Goal: Task Accomplishment & Management: Use online tool/utility

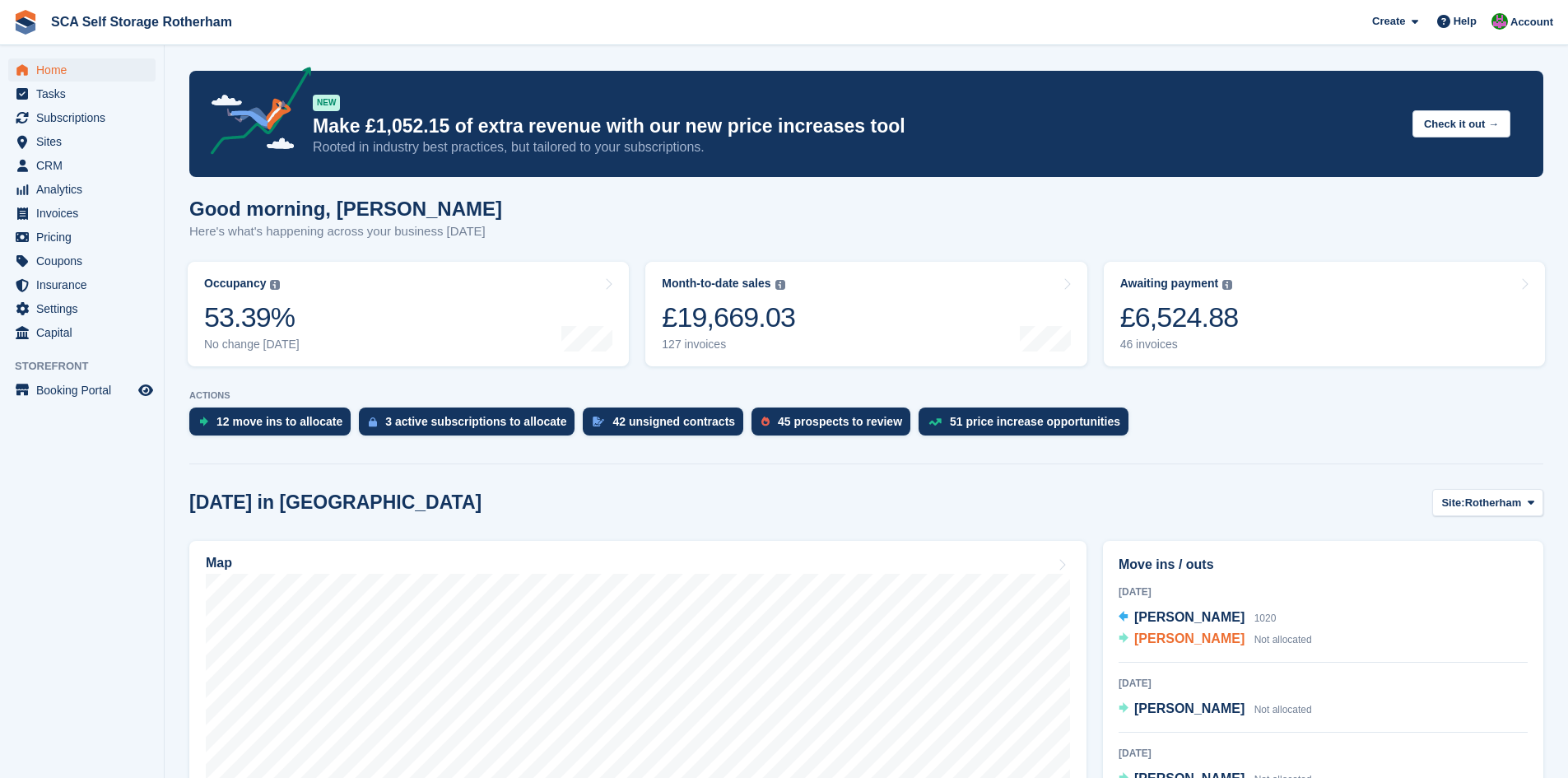
click at [1165, 636] on span "Angelica Rodriguez" at bounding box center [1188, 638] width 110 height 14
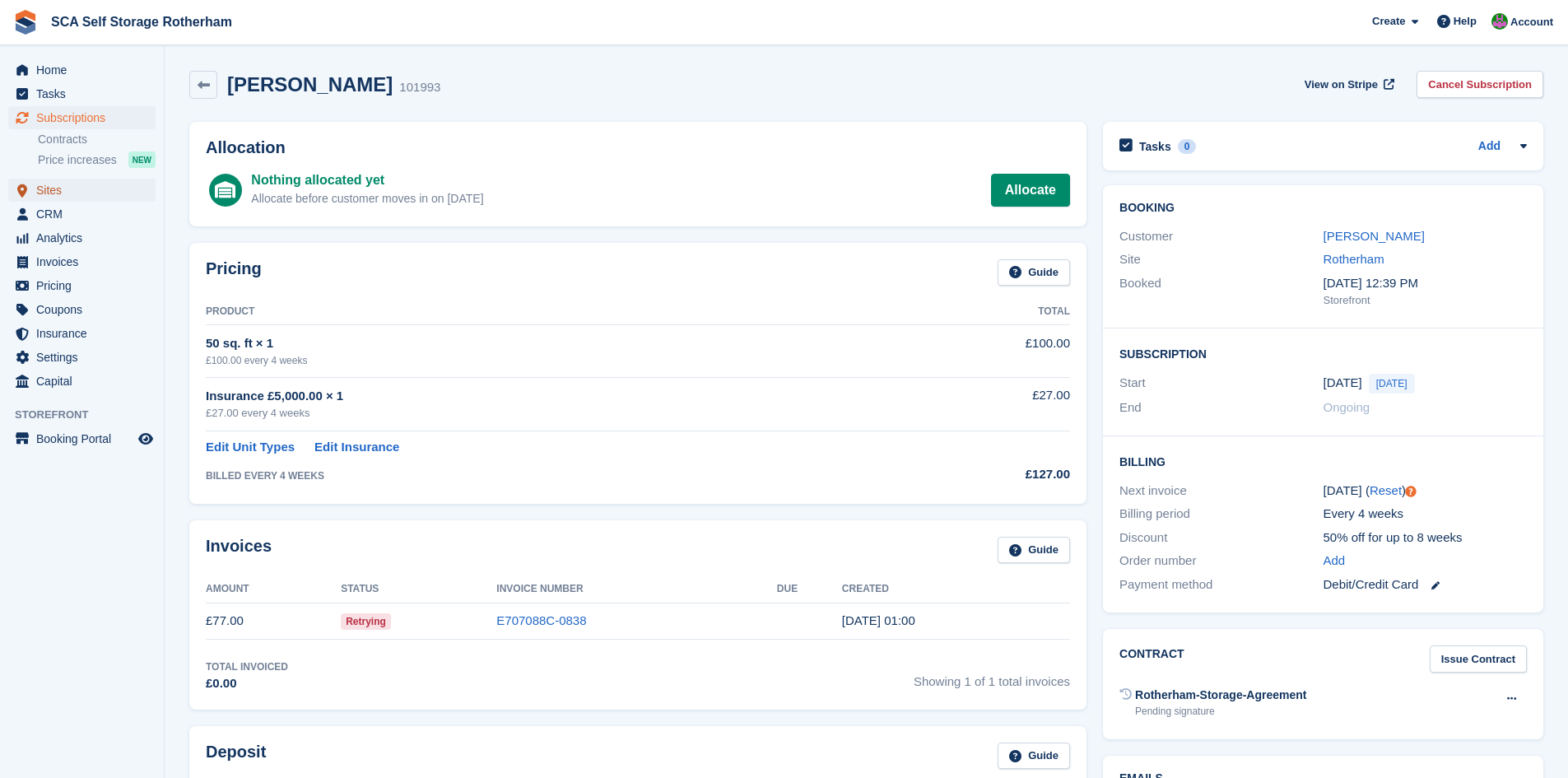
click at [55, 186] on span "Sites" at bounding box center [85, 190] width 99 height 23
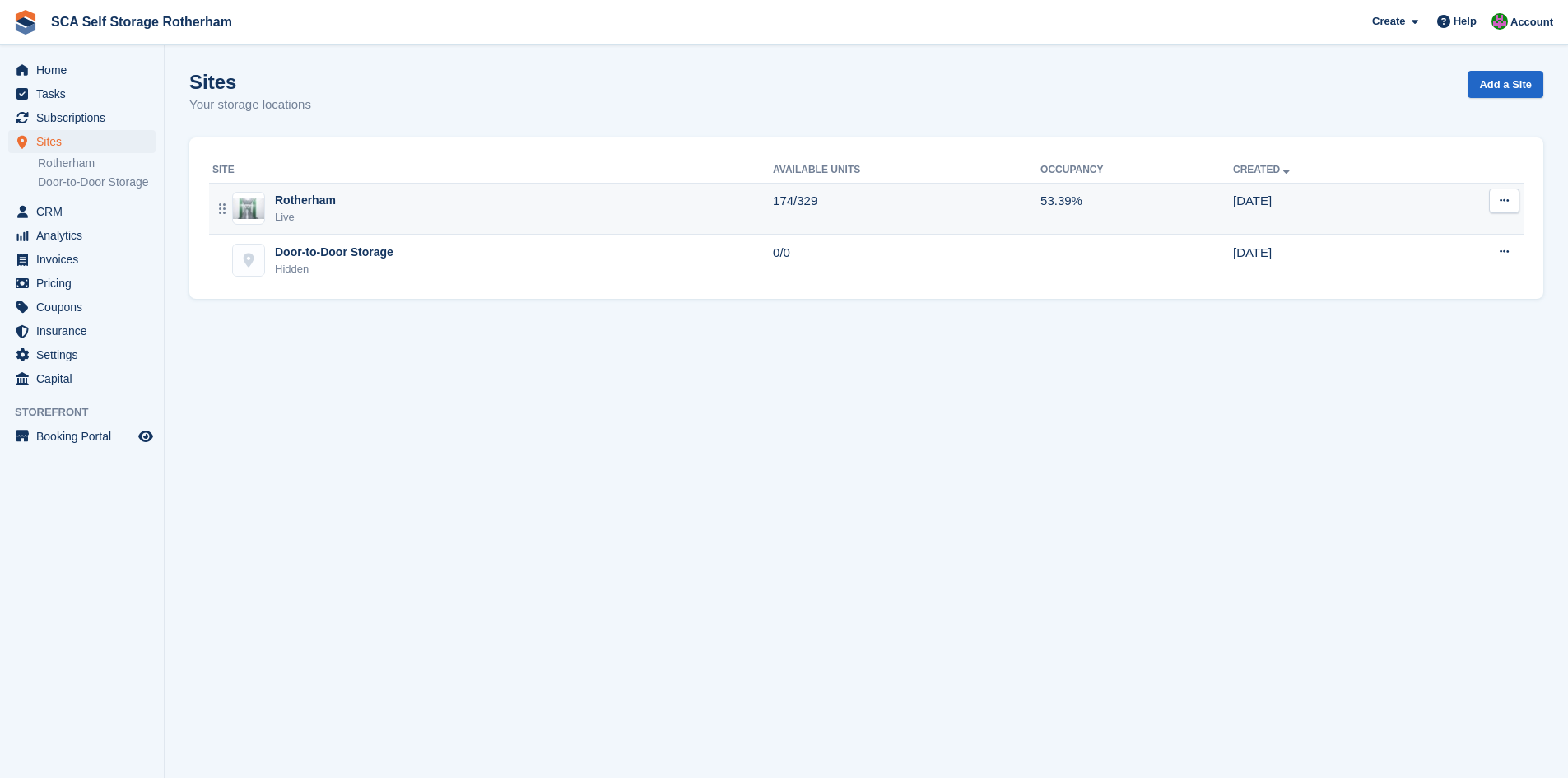
click at [453, 214] on div "Rotherham Live" at bounding box center [492, 209] width 560 height 34
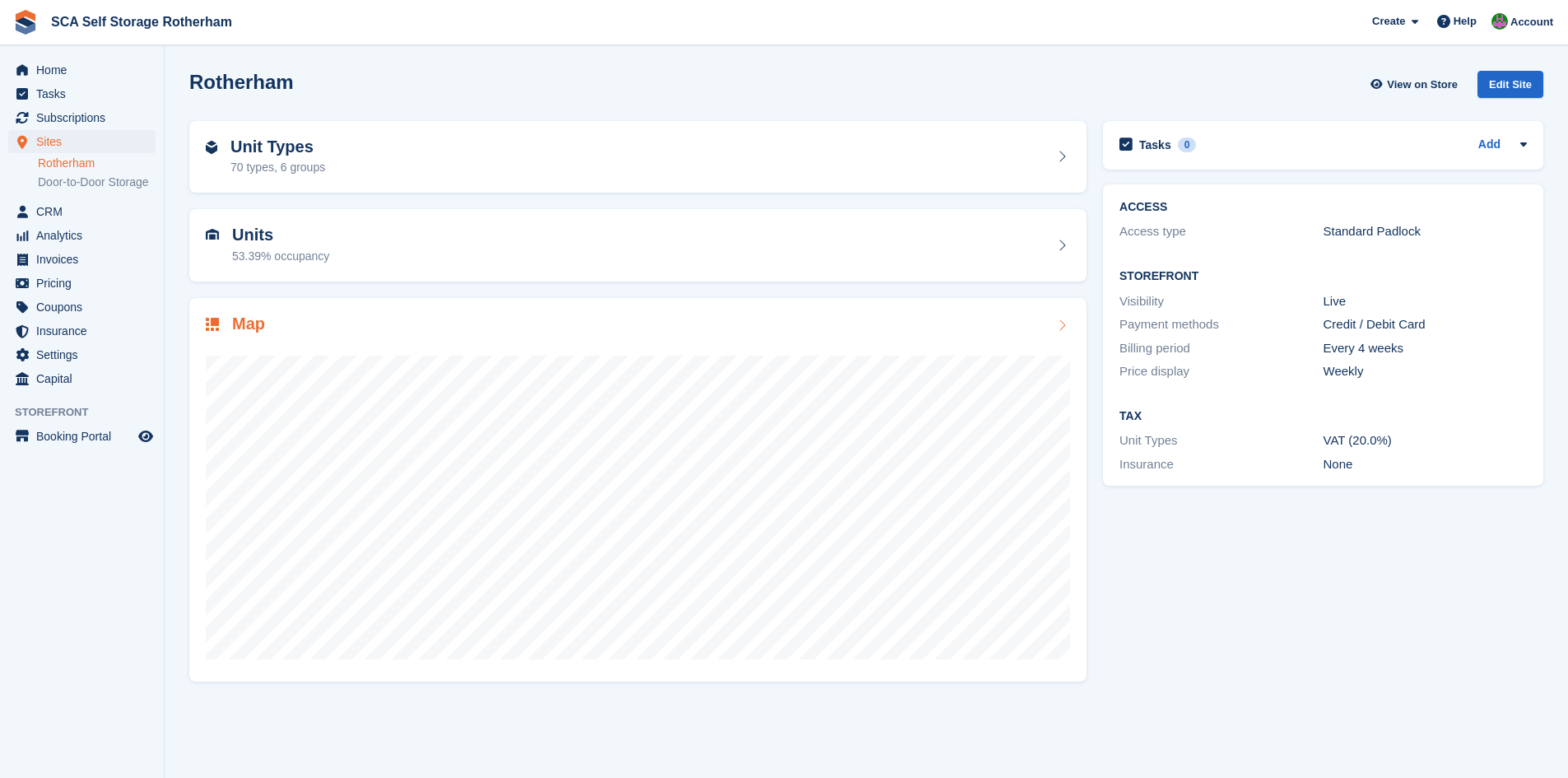
click at [293, 333] on div "Map" at bounding box center [638, 326] width 865 height 23
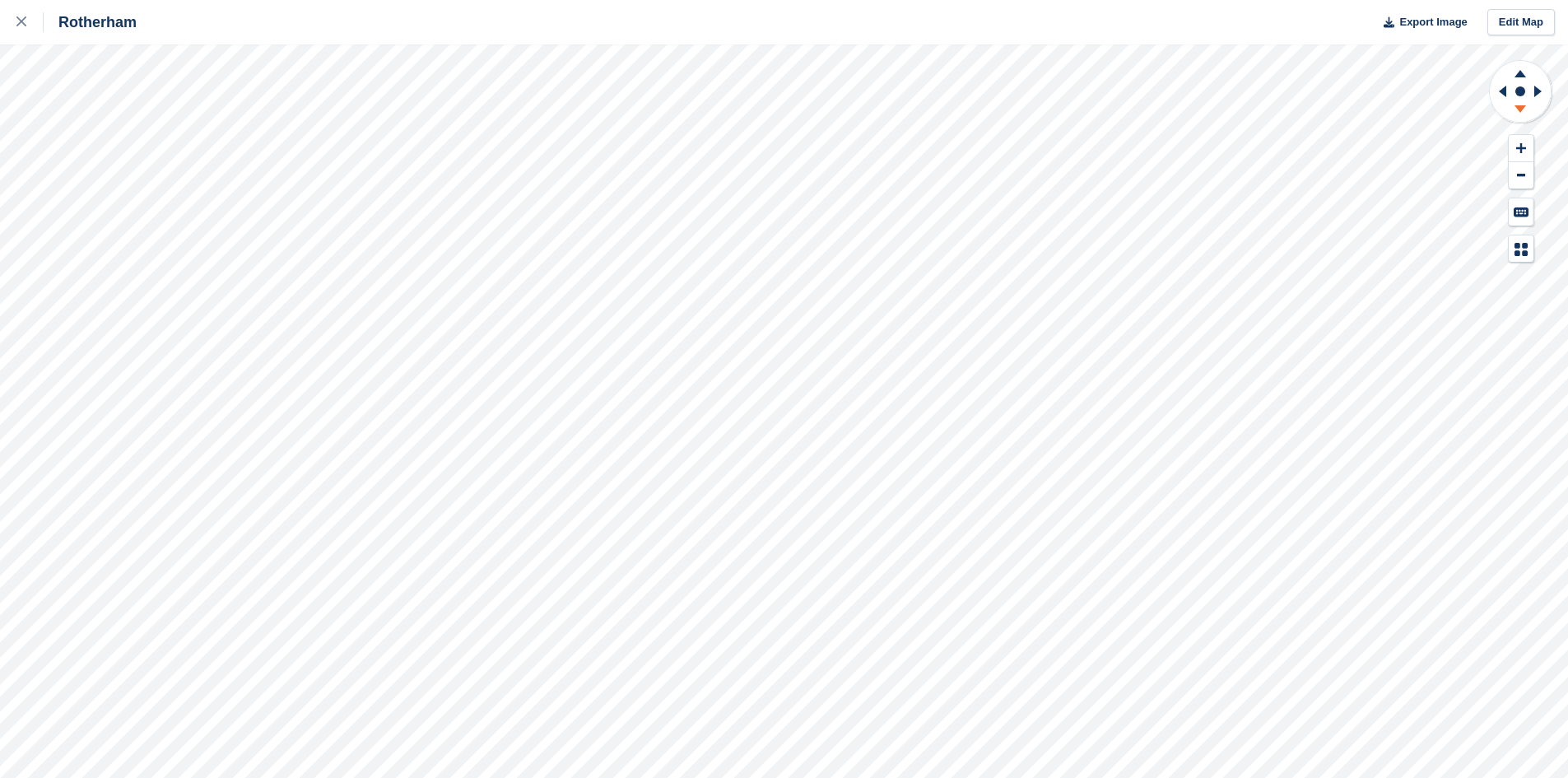
click at [1523, 110] on icon at bounding box center [1519, 111] width 42 height 21
click at [1521, 110] on icon at bounding box center [1520, 109] width 11 height 8
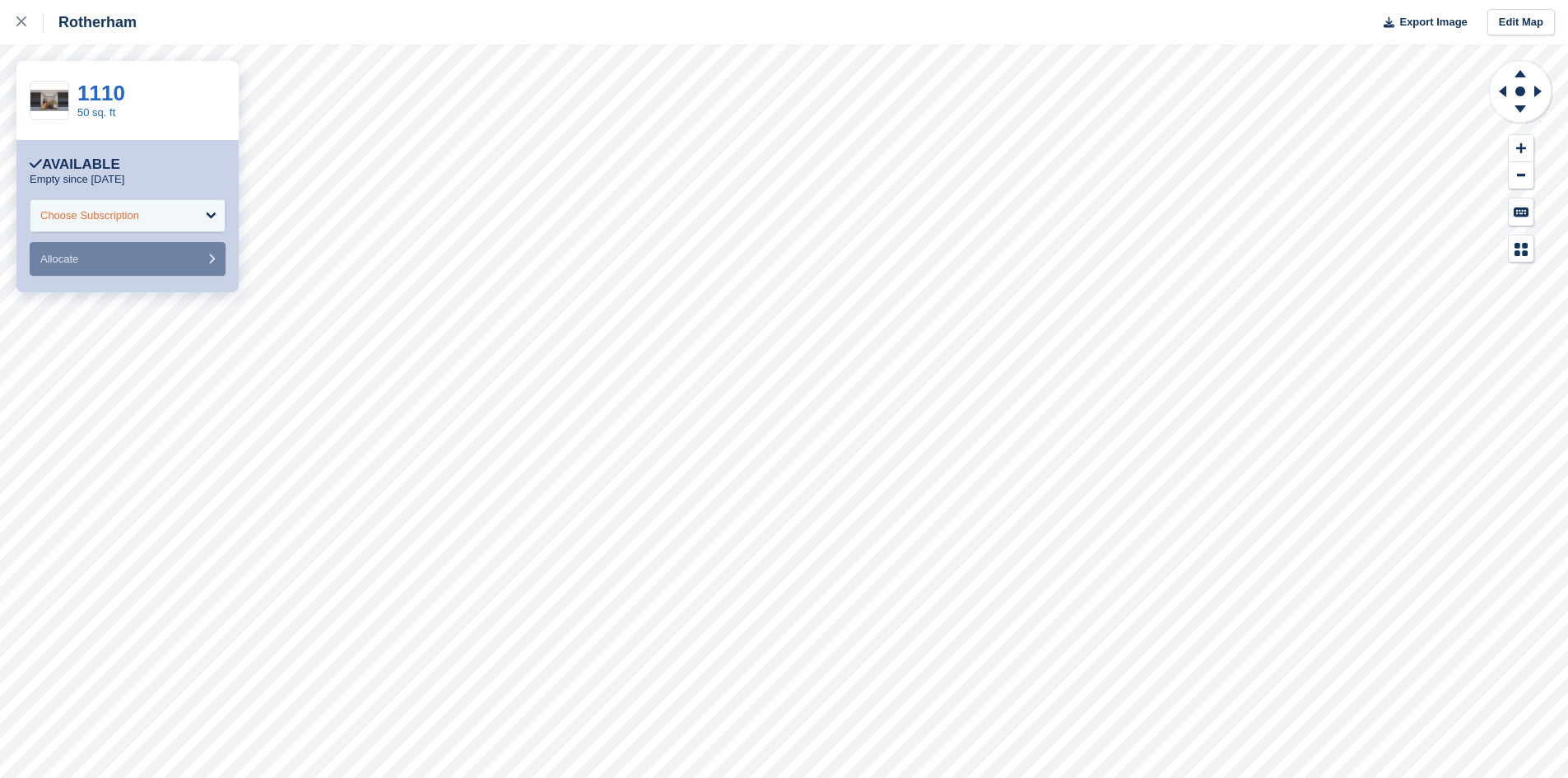
click at [83, 226] on div "Choose Subscription" at bounding box center [127, 215] width 196 height 33
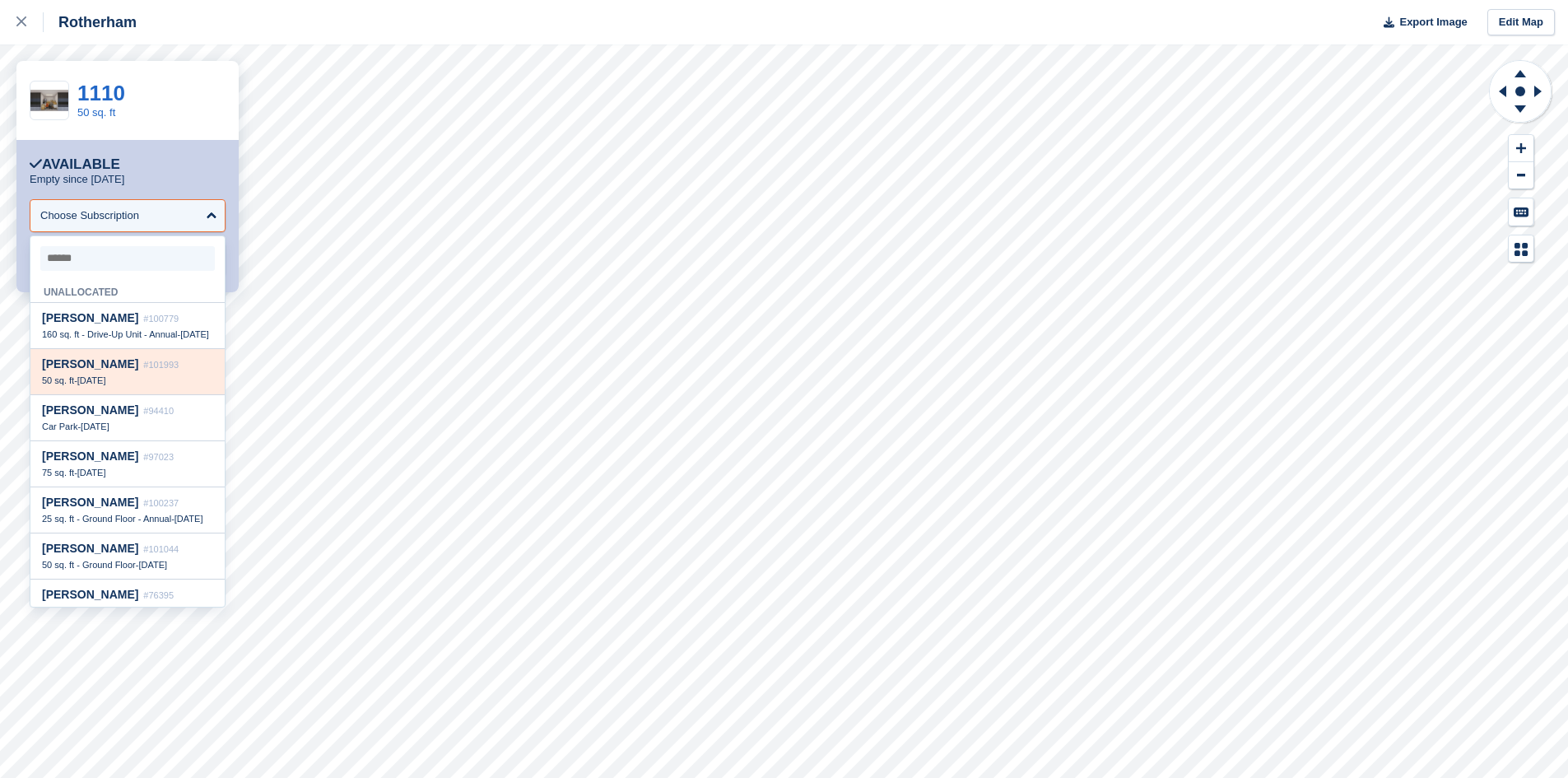
click at [151, 386] on div "50 sq. ft - 18 Aug" at bounding box center [128, 381] width 171 height 11
select select "******"
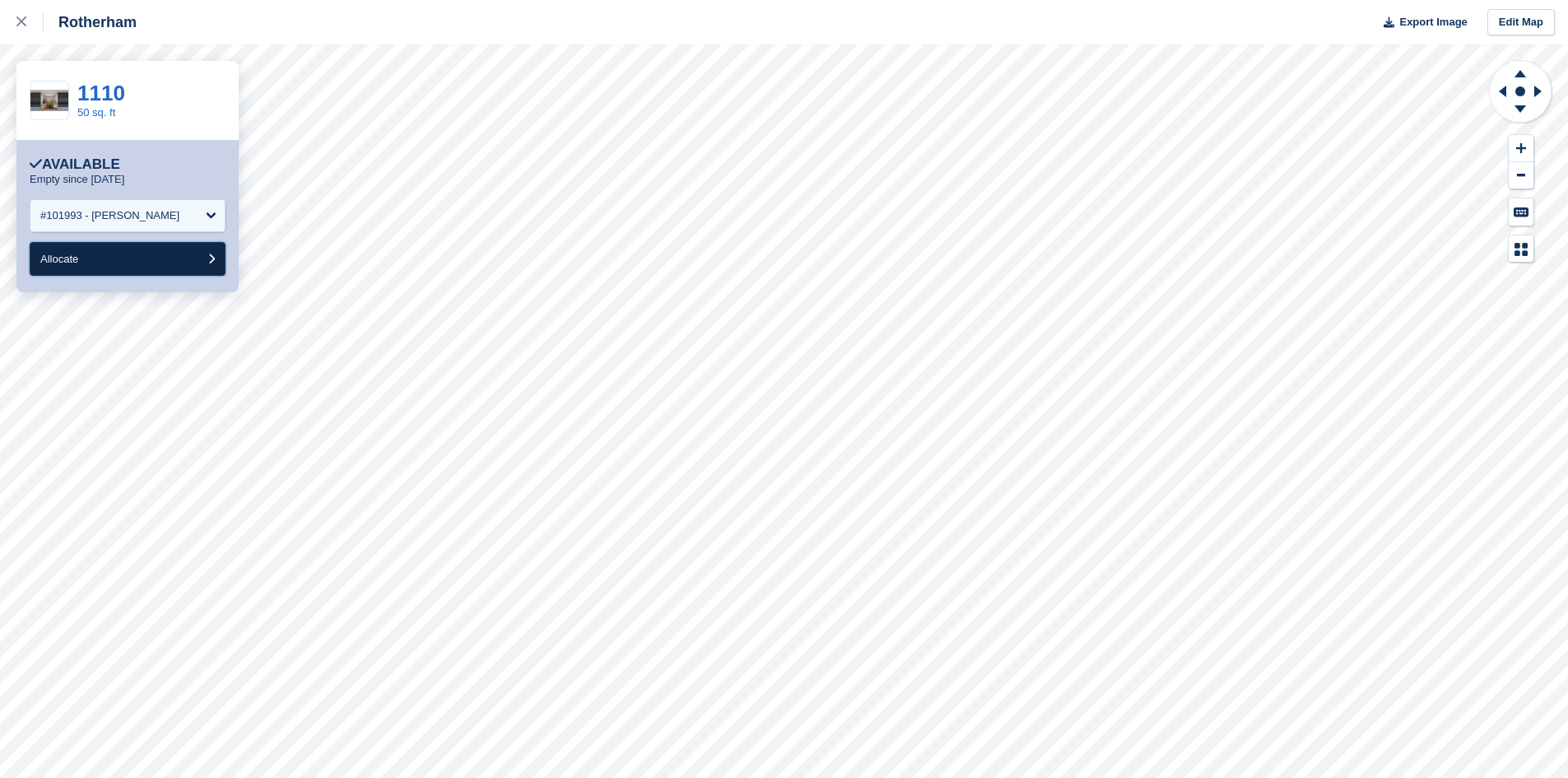
click at [147, 267] on button "Allocate" at bounding box center [127, 259] width 196 height 34
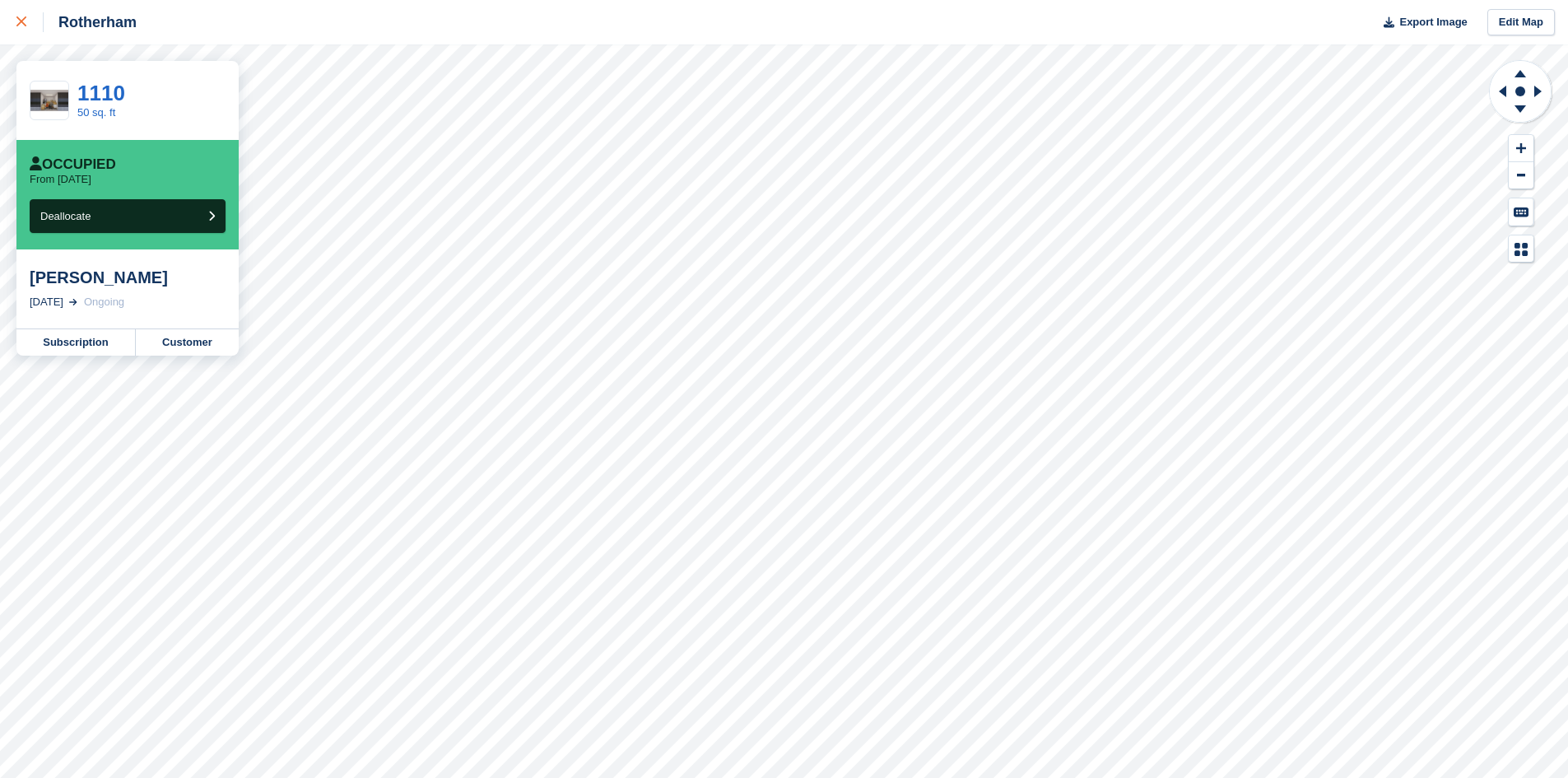
drag, startPoint x: 20, startPoint y: 19, endPoint x: 29, endPoint y: 23, distance: 9.8
click at [20, 19] on icon at bounding box center [21, 21] width 9 height 9
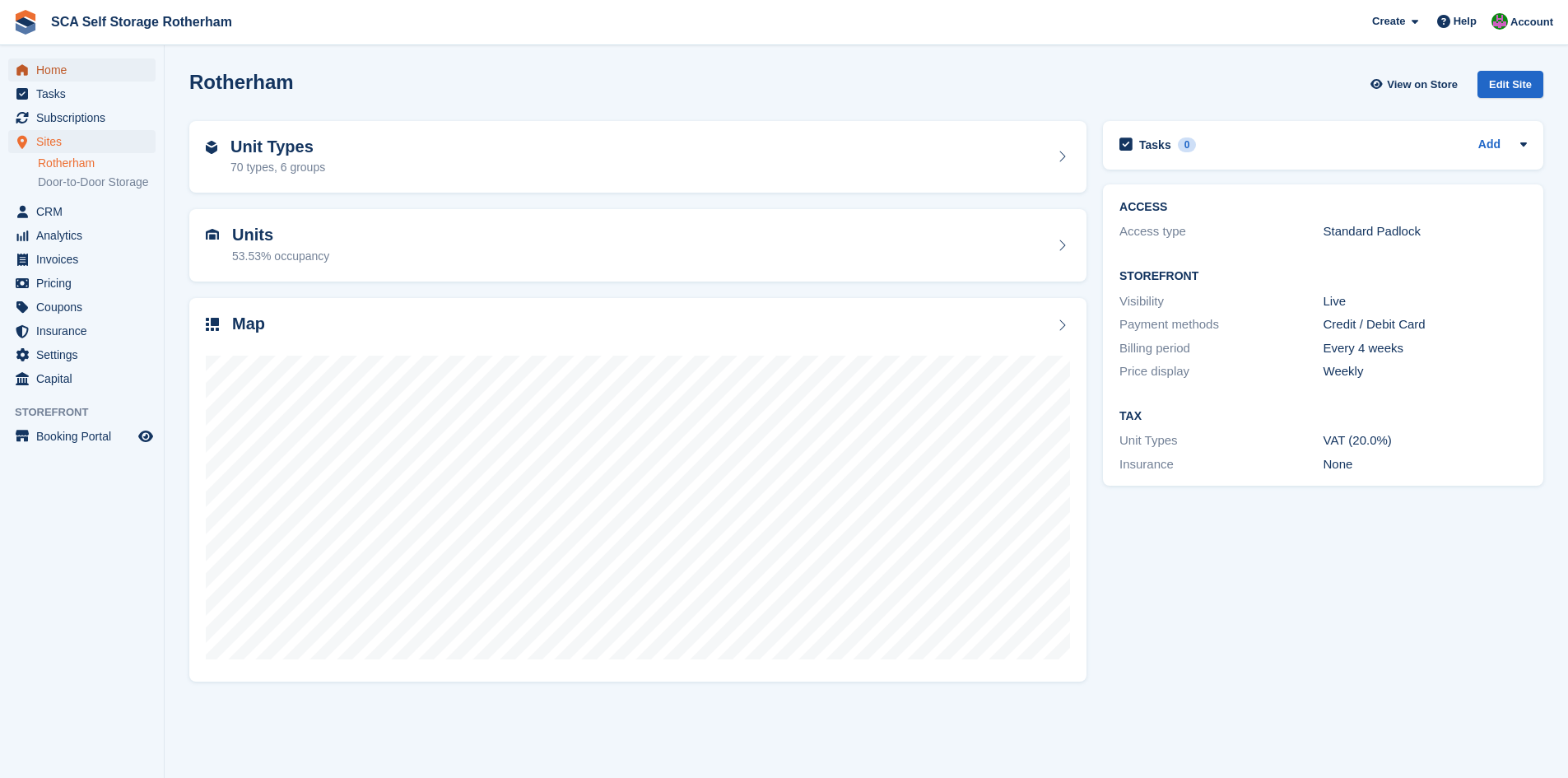
click at [76, 77] on span "Home" at bounding box center [85, 70] width 99 height 23
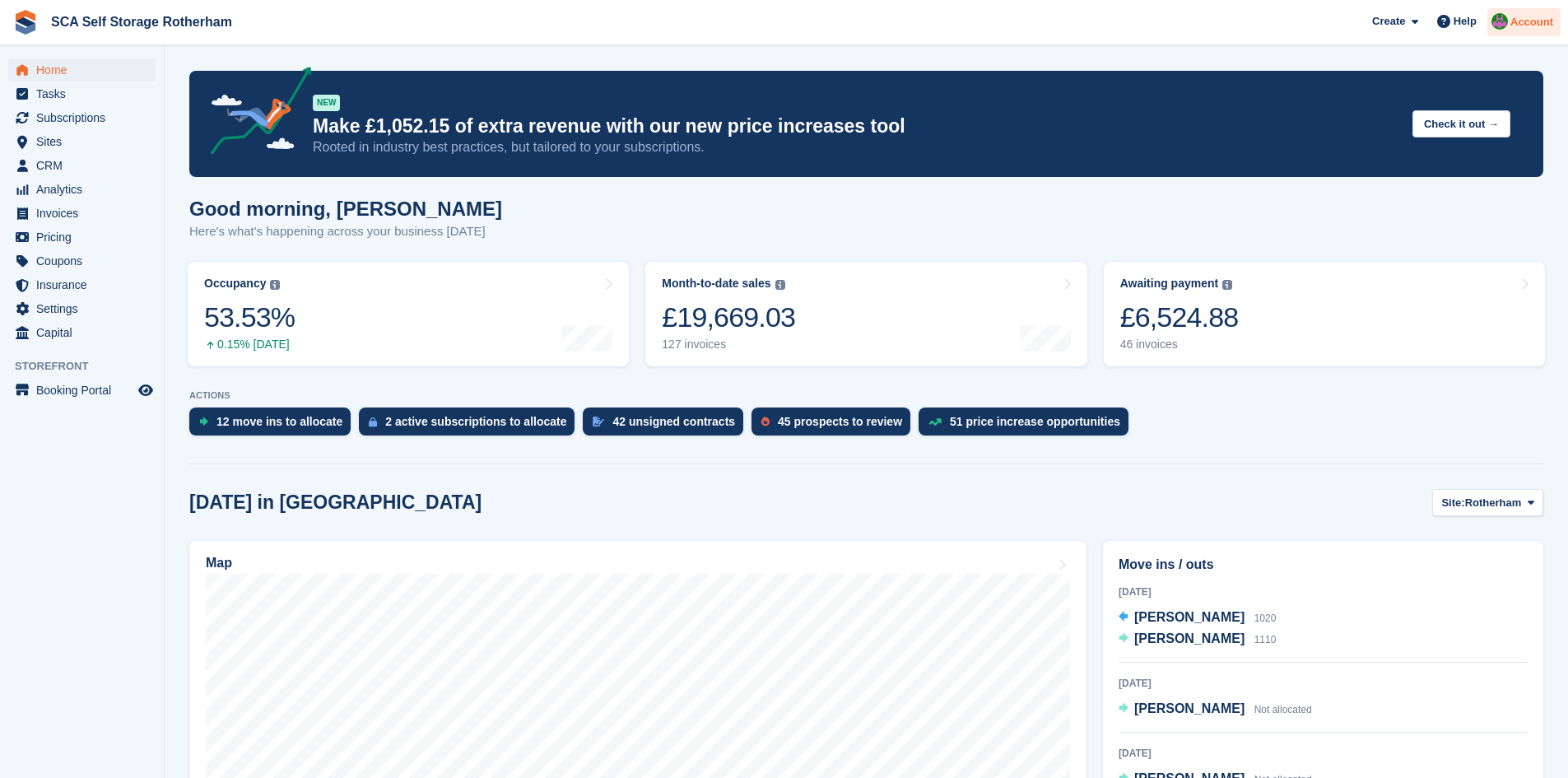
click at [1545, 23] on span "Account" at bounding box center [1531, 22] width 42 height 16
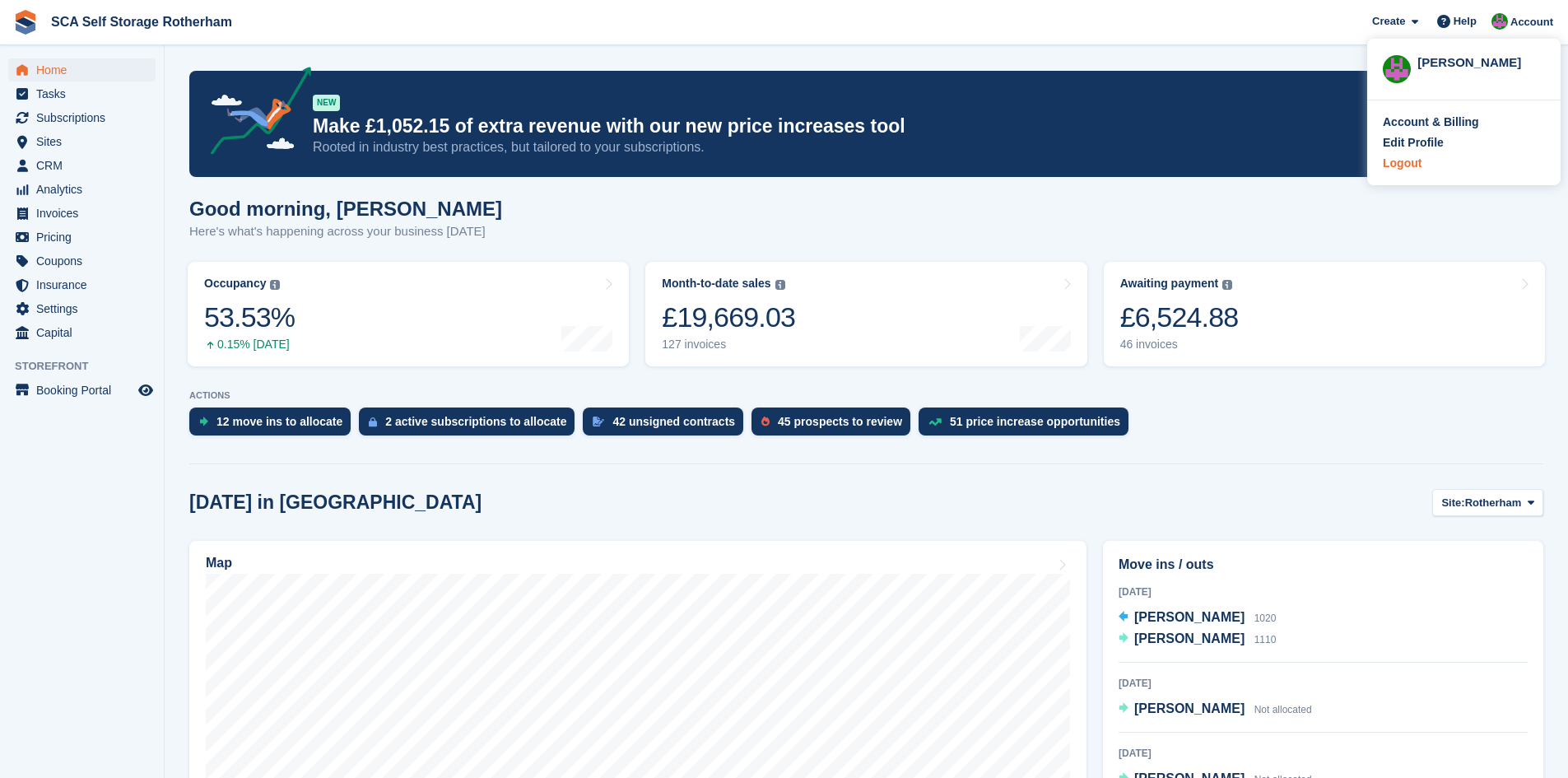
click at [1403, 166] on div "Logout" at bounding box center [1401, 163] width 39 height 17
